Goal: Task Accomplishment & Management: Use online tool/utility

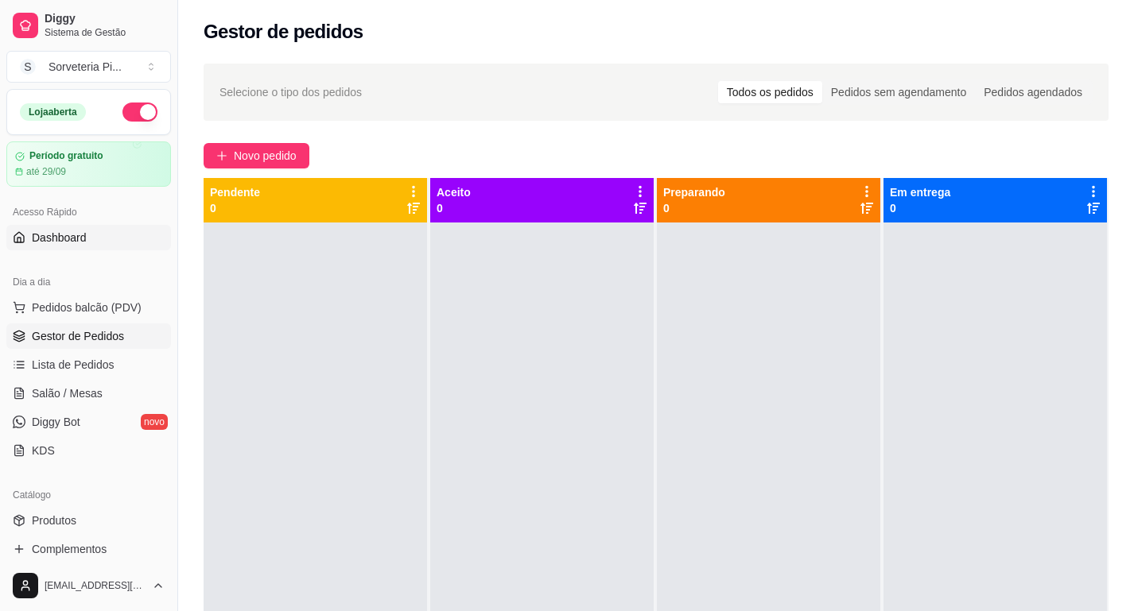
click at [70, 238] on span "Dashboard" at bounding box center [59, 238] width 55 height 16
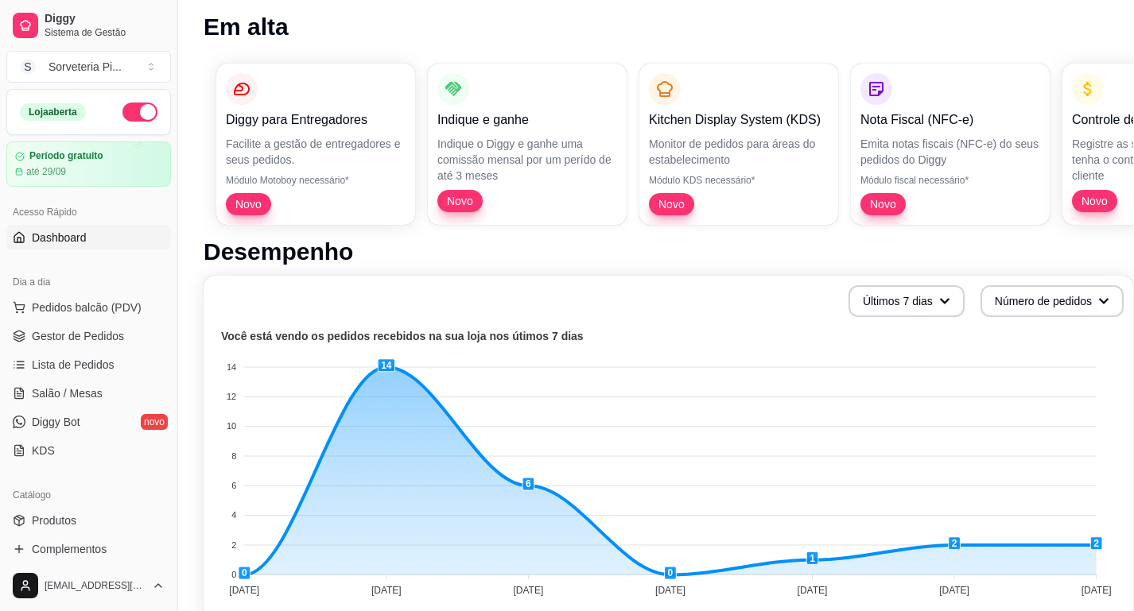
scroll to position [209, 0]
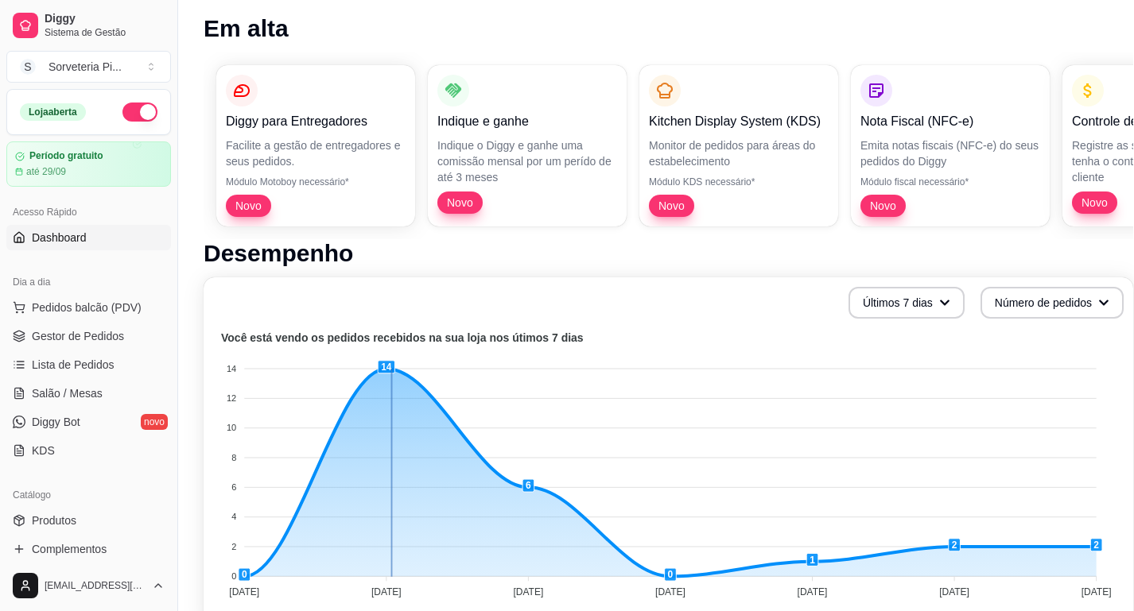
click at [392, 368] on icon "Você está vendo os pedidos recebidos na sua loja nos útimos 7 dias 14 14 12 12 …" at bounding box center [668, 467] width 910 height 278
click at [386, 365] on icon "Você está vendo os pedidos recebidos na sua loja nos útimos 7 dias 14 14 12 12 …" at bounding box center [668, 467] width 910 height 278
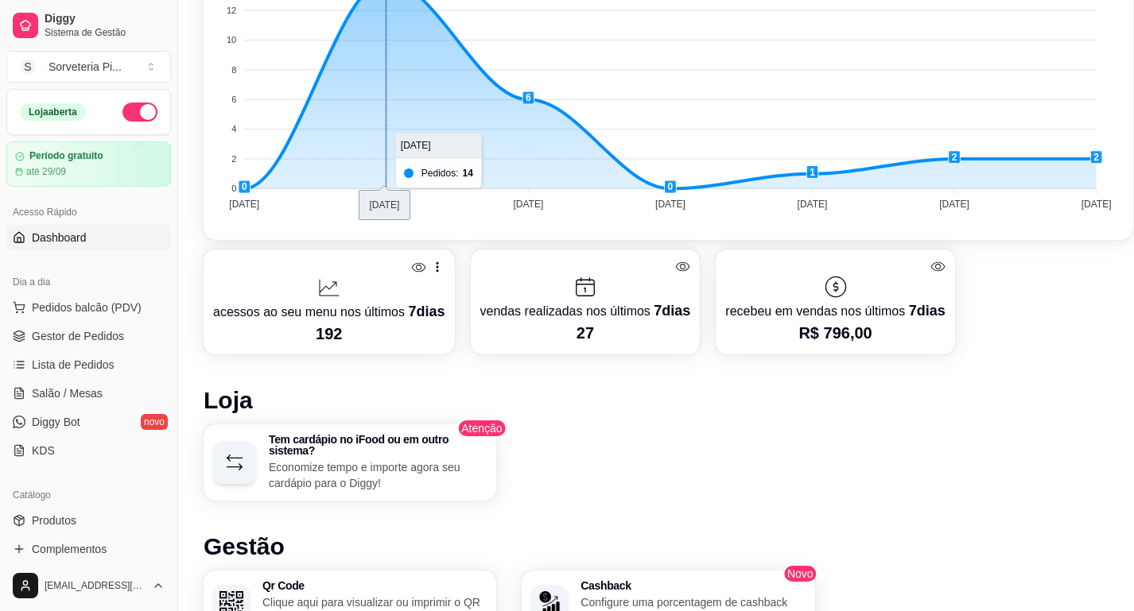
scroll to position [606, 0]
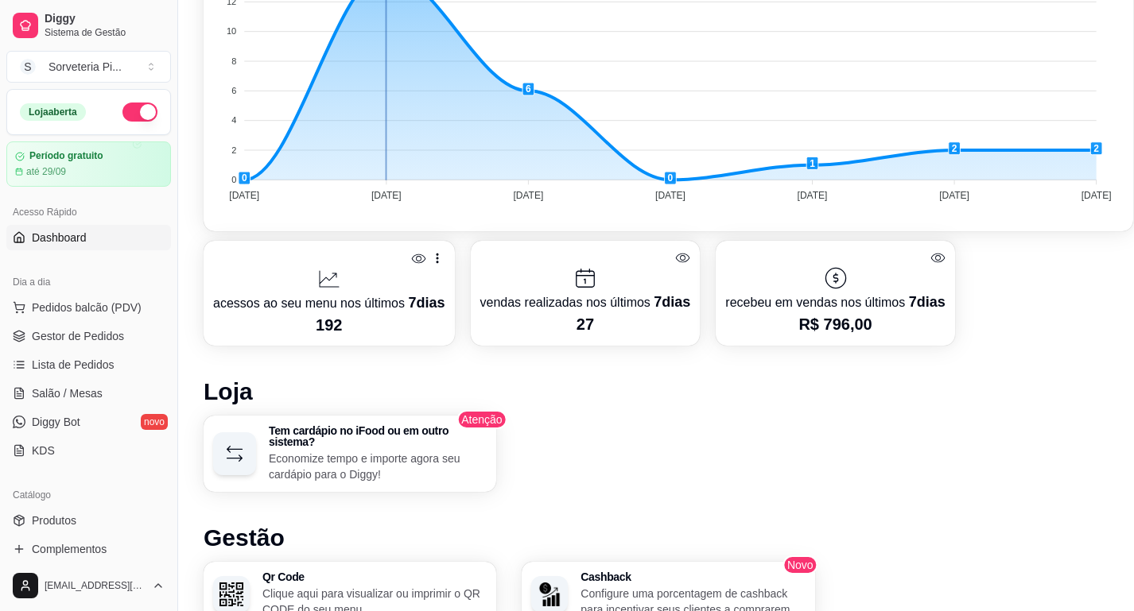
click at [424, 262] on icon at bounding box center [418, 258] width 15 height 15
click at [438, 258] on icon at bounding box center [437, 259] width 2 height 10
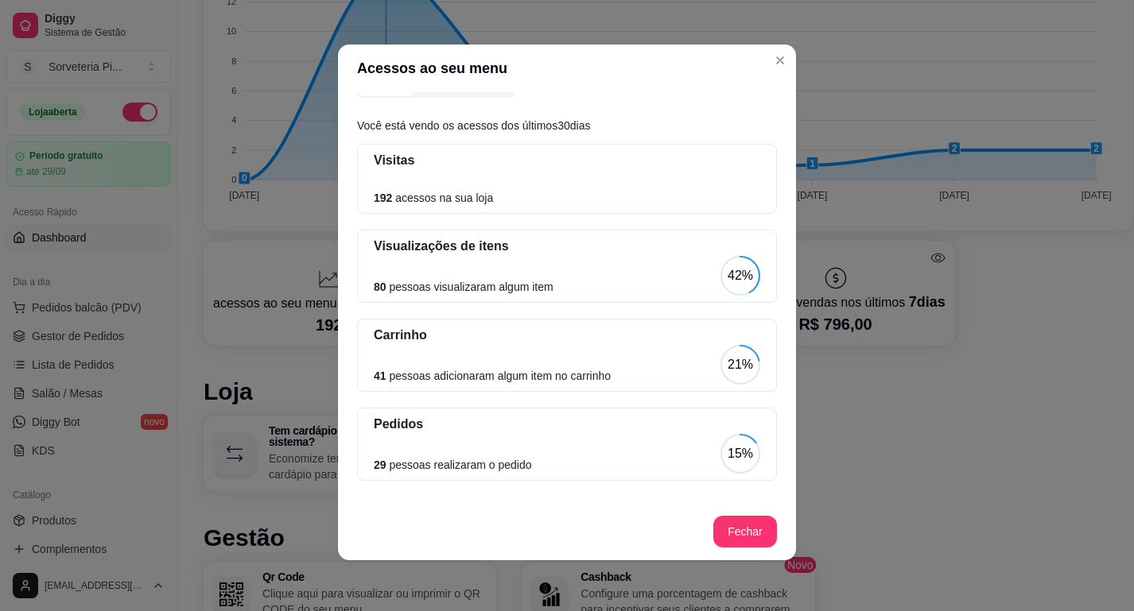
scroll to position [3, 0]
drag, startPoint x: 456, startPoint y: 461, endPoint x: 392, endPoint y: 460, distance: 63.6
click at [374, 464] on article "29 pessoas realizaram o pedido" at bounding box center [452, 464] width 157 height 17
drag, startPoint x: 541, startPoint y: 468, endPoint x: 386, endPoint y: 336, distance: 204.1
click at [386, 333] on div "Visitas 192 acessos na sua loja Visualizações de itens 80 pessoas visualizaram …" at bounding box center [567, 320] width 420 height 353
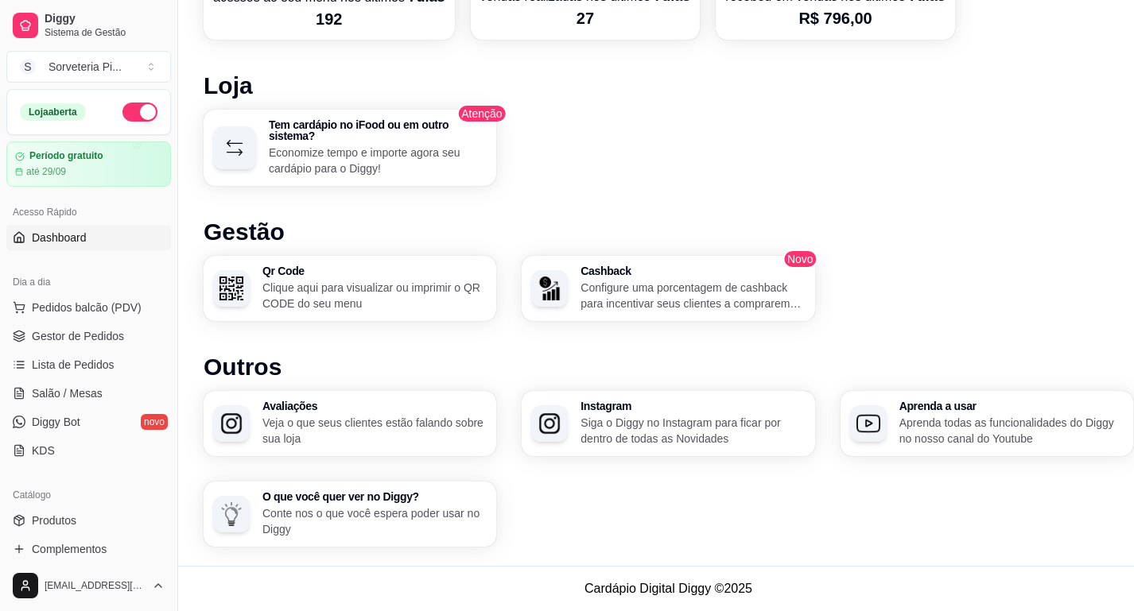
scroll to position [911, 0]
click at [590, 328] on div "Desempenho Últimos 7 dias Número de pedidos Você está vendo os pedidos recebido…" at bounding box center [668, 42] width 929 height 1011
click at [586, 271] on h3 "Cashback" at bounding box center [693, 272] width 218 height 11
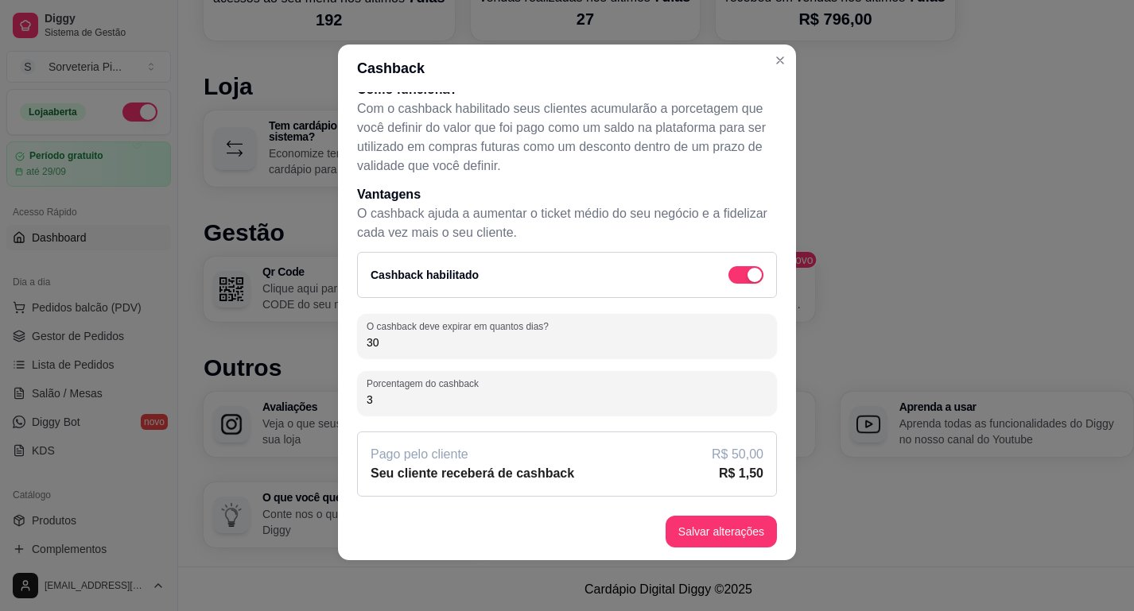
scroll to position [3, 0]
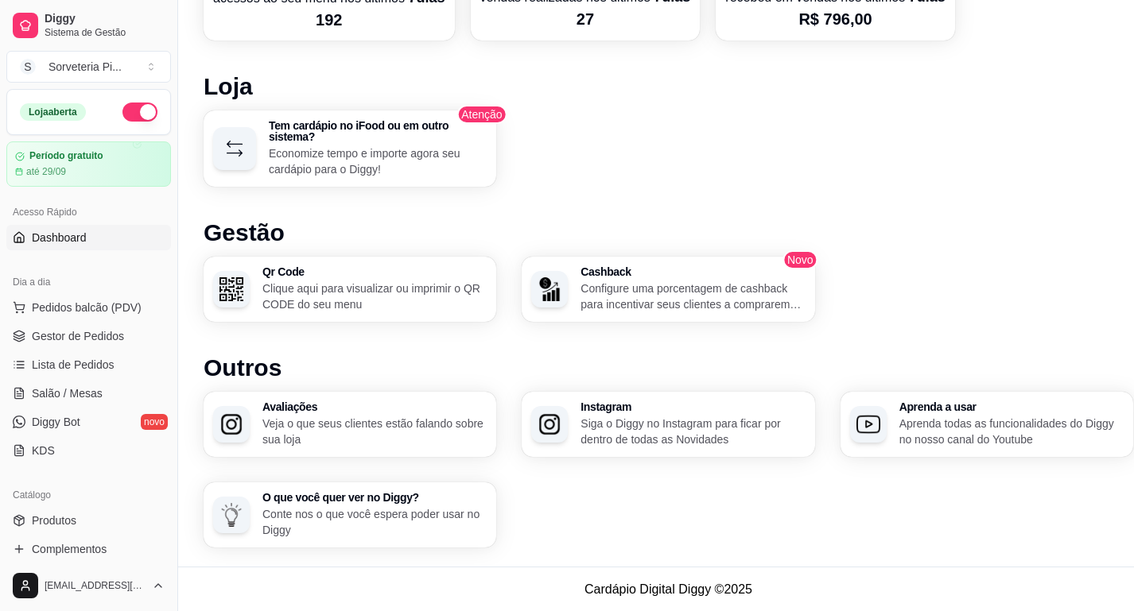
click at [56, 243] on span "Dashboard" at bounding box center [59, 238] width 55 height 16
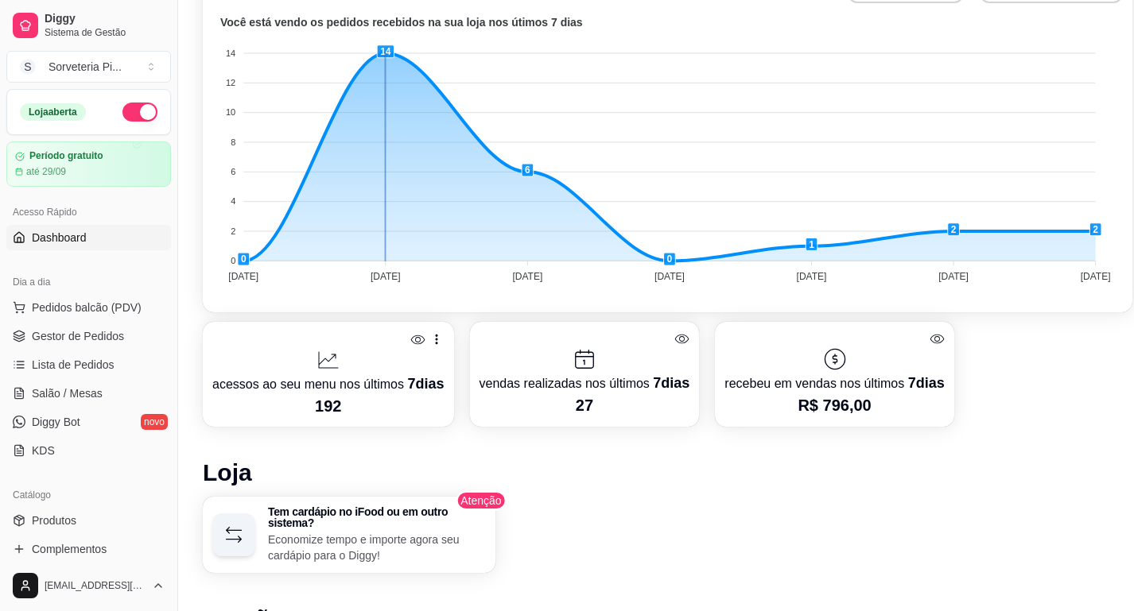
scroll to position [528, 2]
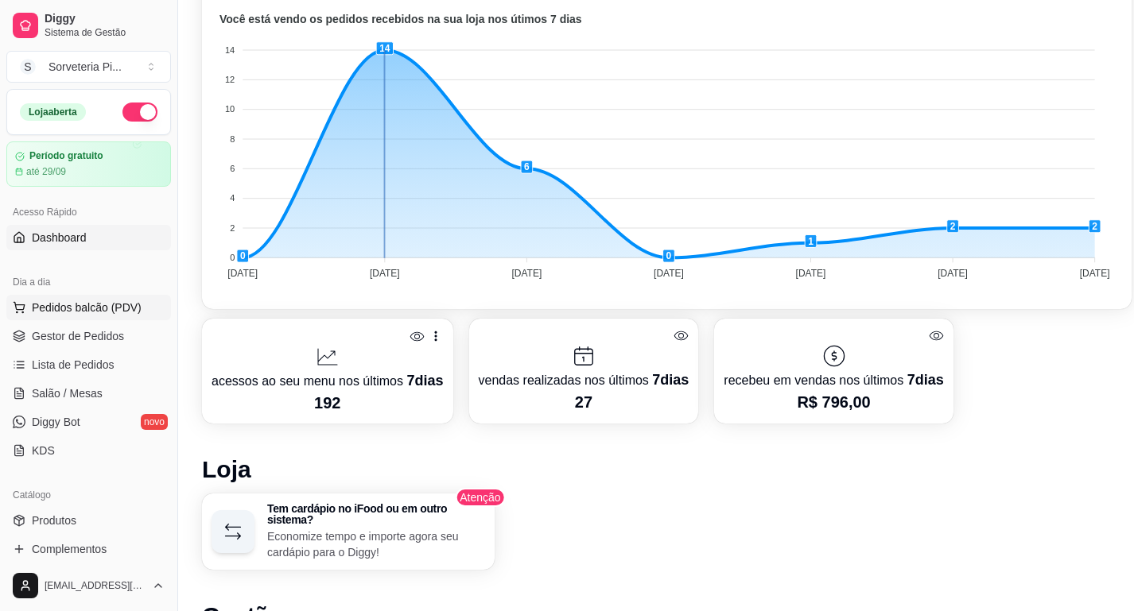
click at [45, 319] on button "Pedidos balcão (PDV)" at bounding box center [88, 307] width 165 height 25
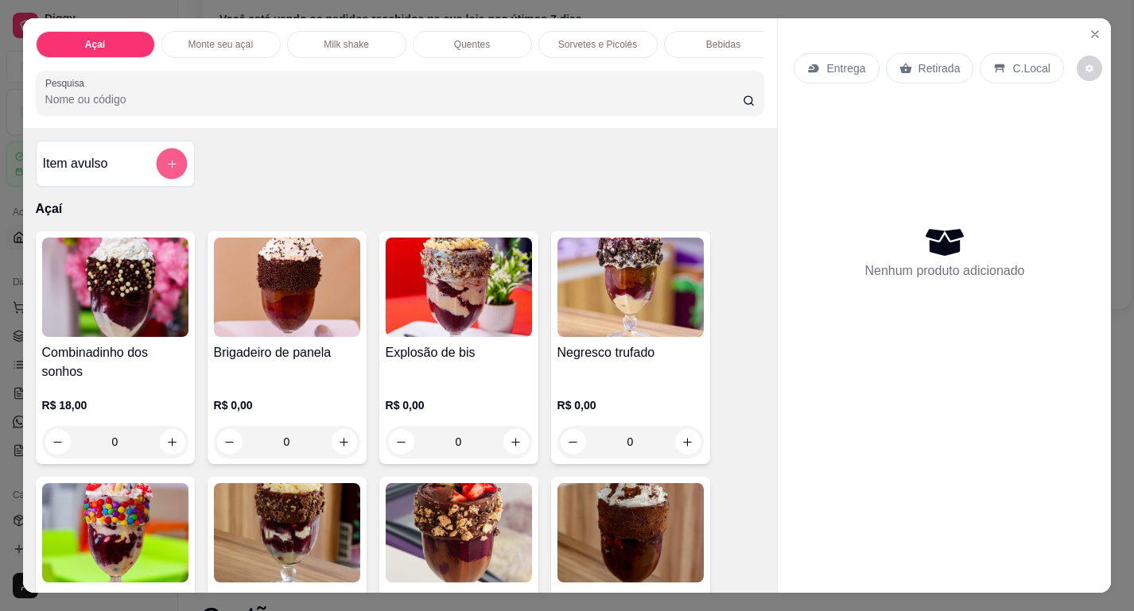
click at [172, 165] on icon "add-separate-item" at bounding box center [171, 164] width 12 height 12
click at [215, 50] on p "Monte seu açaí" at bounding box center [220, 44] width 65 height 13
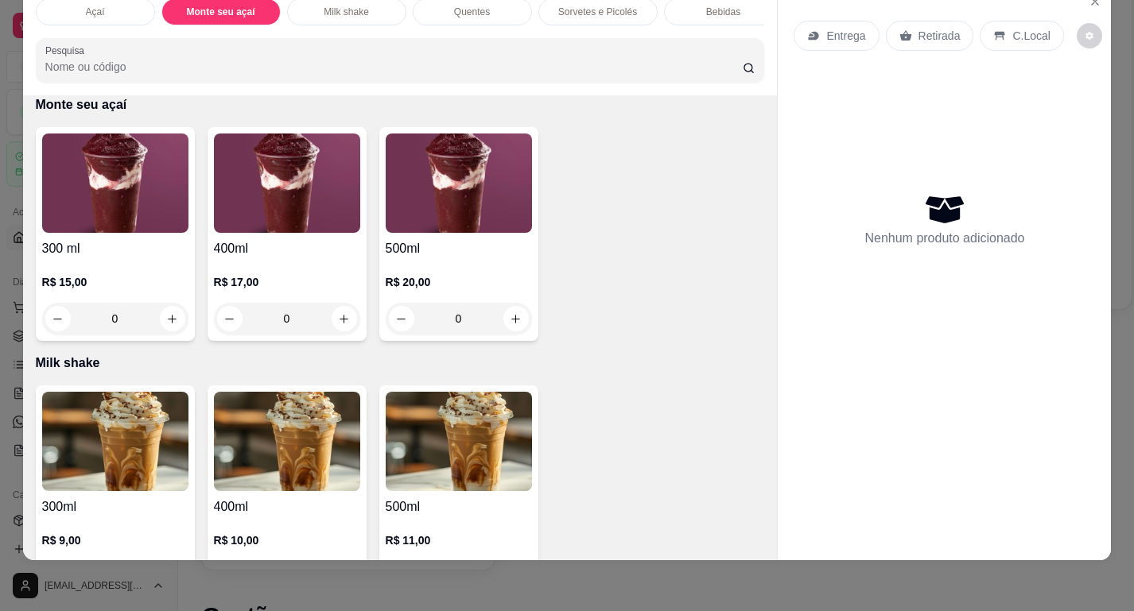
click at [108, 16] on div "Açaí" at bounding box center [95, 11] width 119 height 27
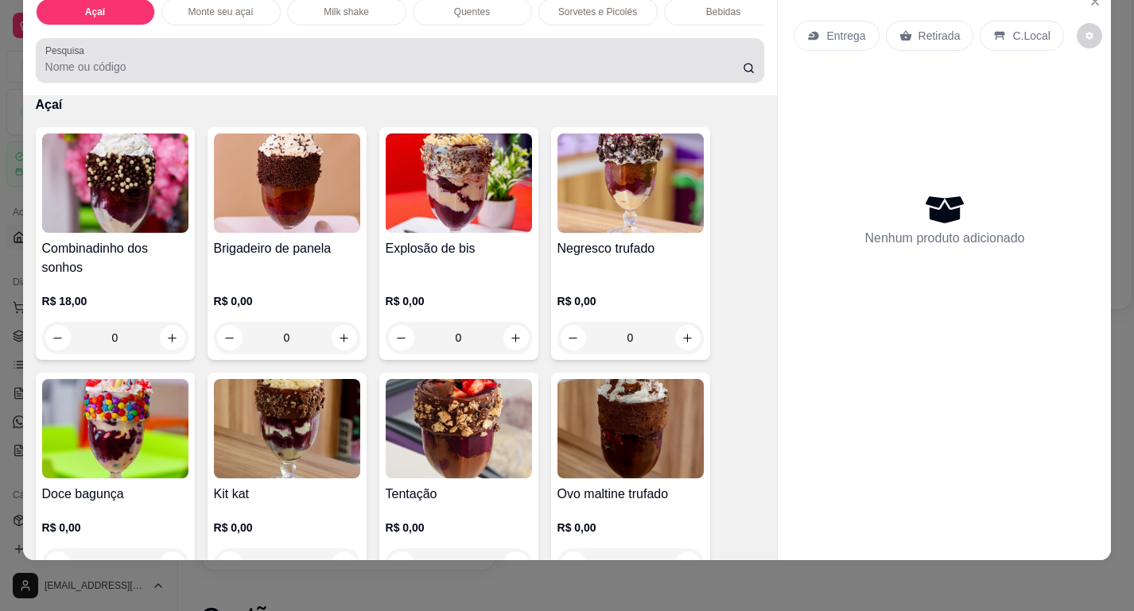
drag, startPoint x: 146, startPoint y: 56, endPoint x: 198, endPoint y: 56, distance: 51.7
click at [158, 56] on div at bounding box center [400, 61] width 710 height 32
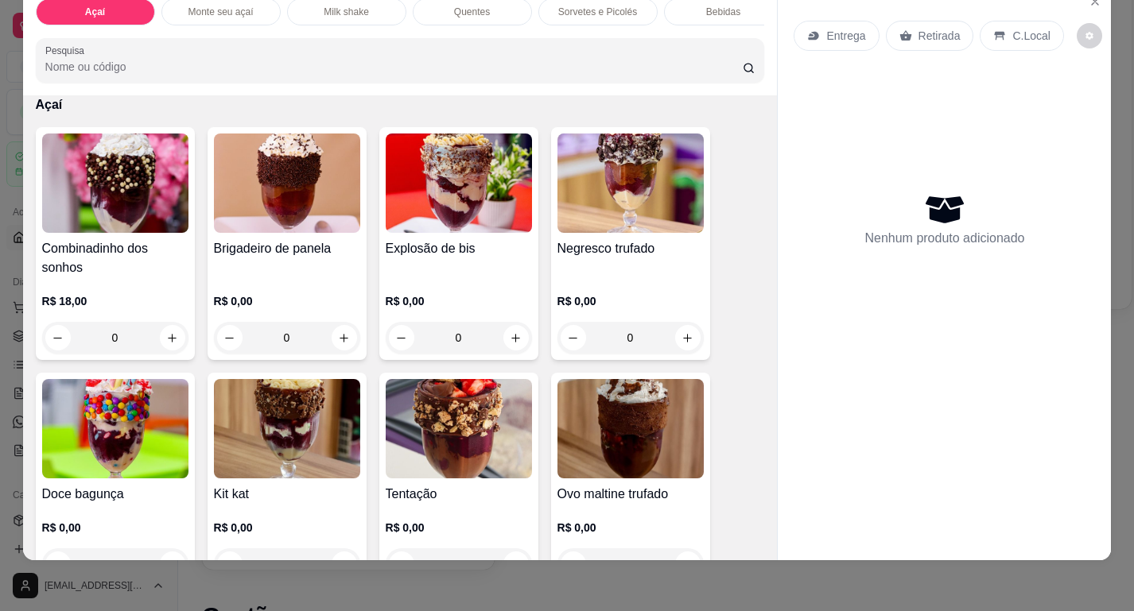
click at [724, 17] on p "Bebidas" at bounding box center [723, 12] width 34 height 13
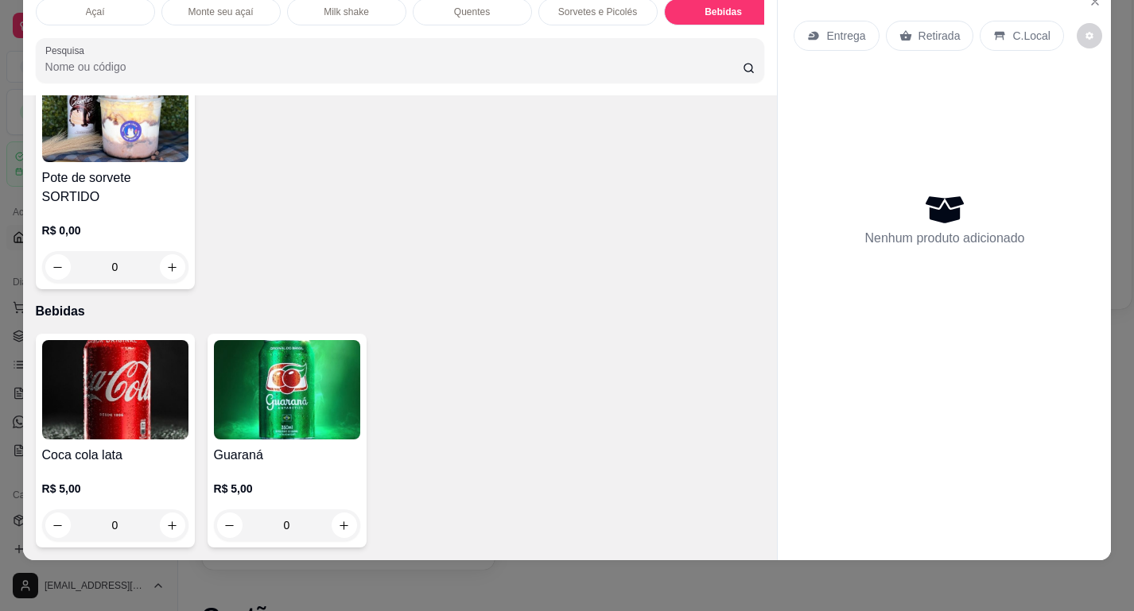
click at [91, 14] on p "Açaí" at bounding box center [95, 12] width 19 height 13
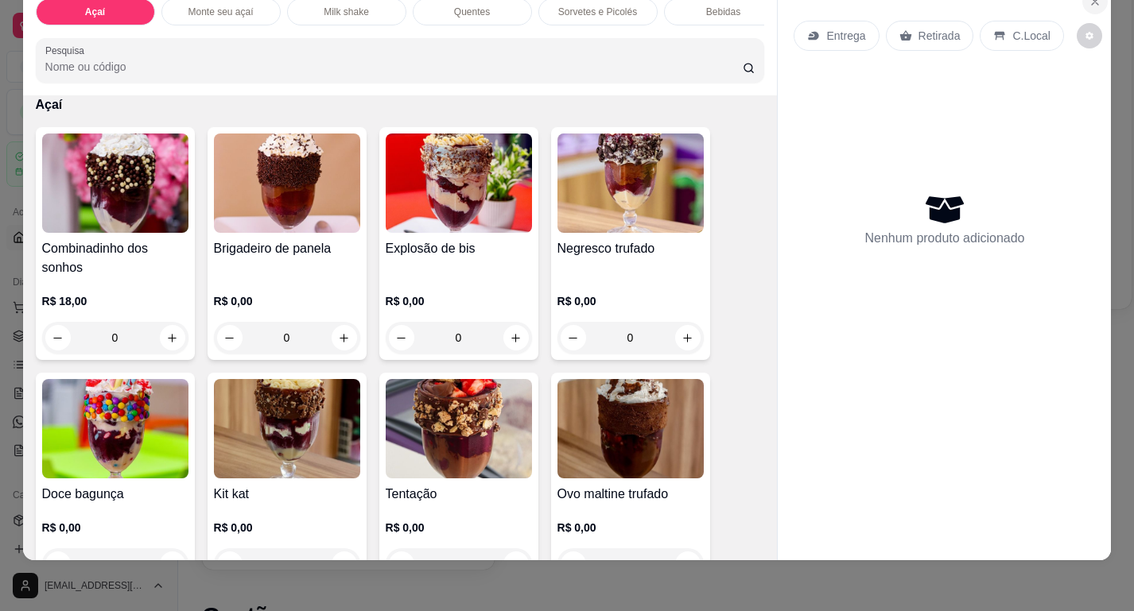
click at [1096, 5] on icon "Close" at bounding box center [1094, 1] width 13 height 13
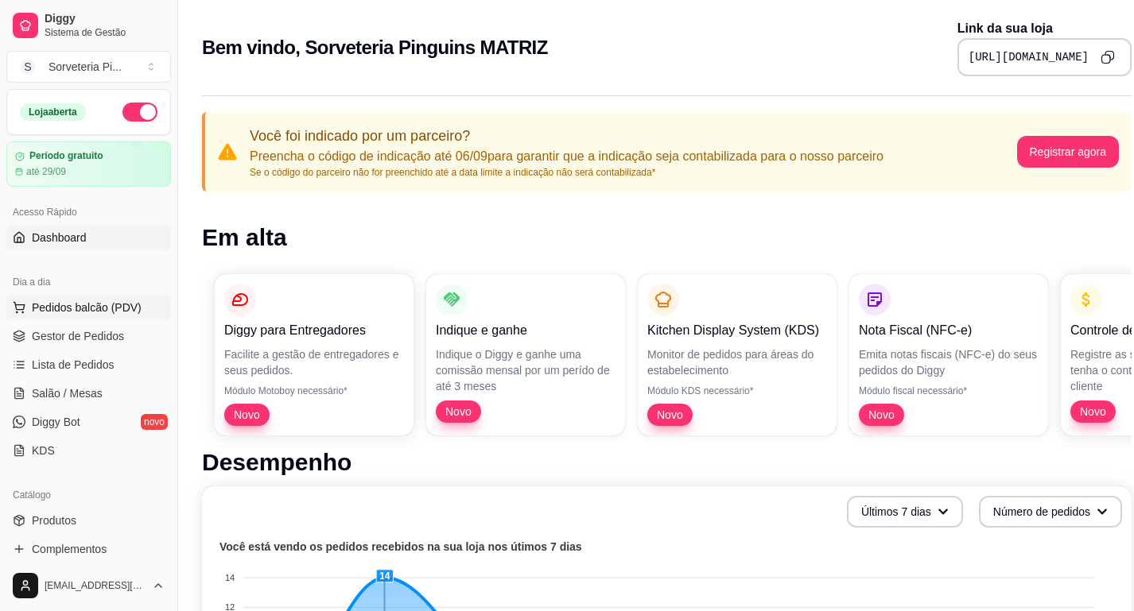
scroll to position [0, 2]
